Goal: Navigation & Orientation: Find specific page/section

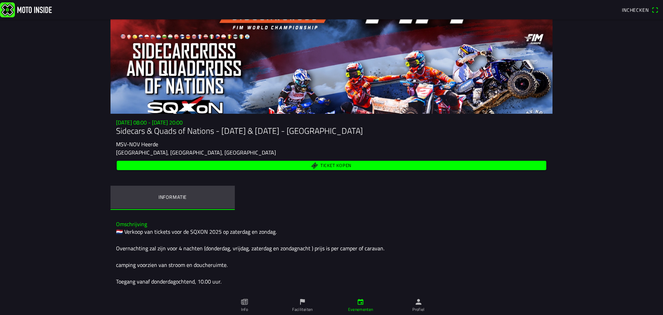
click at [171, 196] on ion-label "Informatie" at bounding box center [172, 197] width 28 height 8
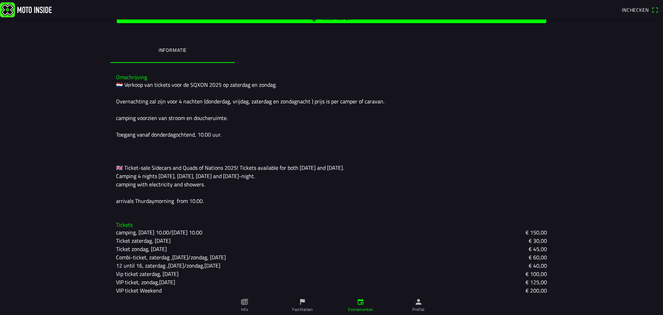
scroll to position [151, 0]
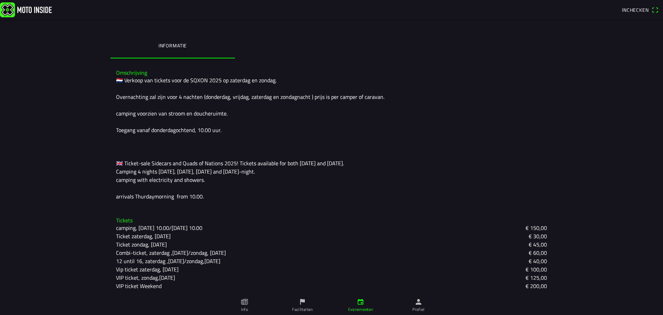
click at [304, 305] on icon "flag" at bounding box center [303, 302] width 8 height 8
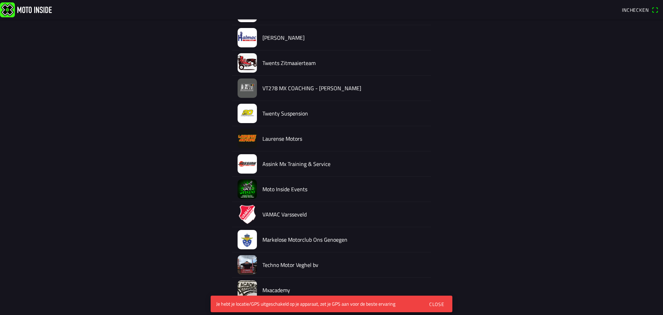
scroll to position [850, 0]
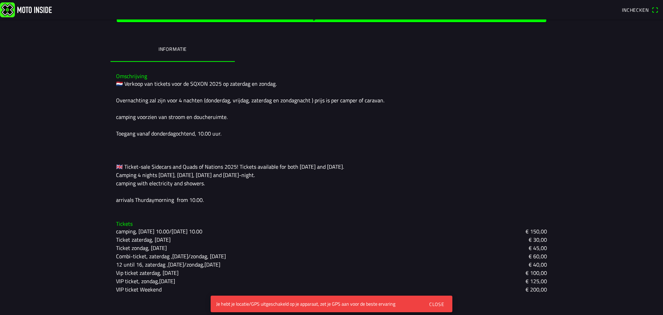
scroll to position [151, 0]
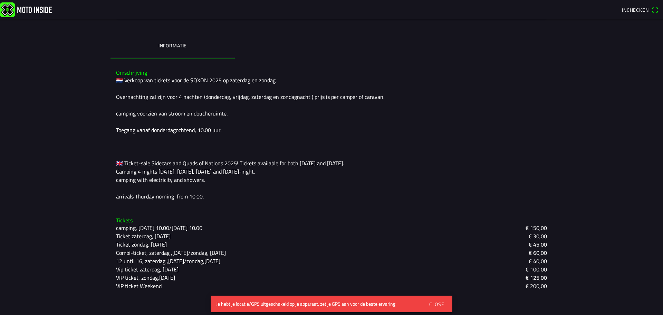
click at [436, 304] on div "Close" at bounding box center [436, 303] width 15 height 7
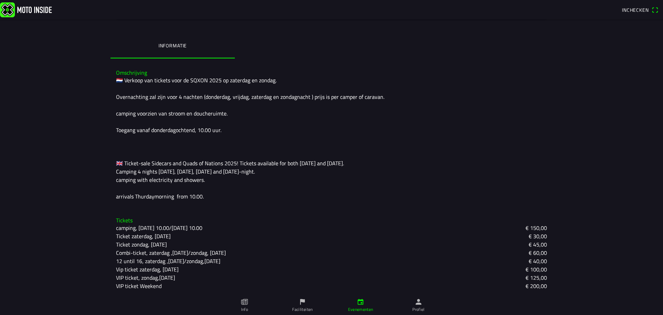
click at [245, 304] on icon "paper" at bounding box center [245, 302] width 8 height 8
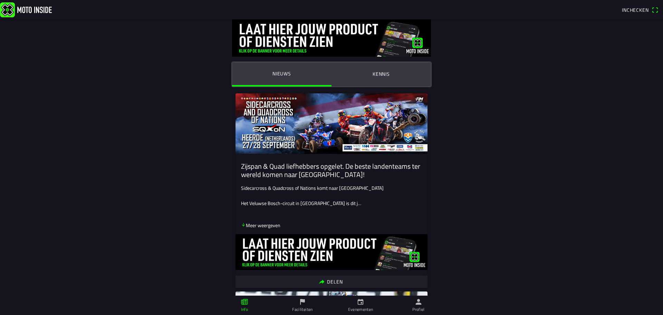
click at [241, 224] on icon "arrow down" at bounding box center [243, 224] width 5 height 5
